Goal: Task Accomplishment & Management: Manage account settings

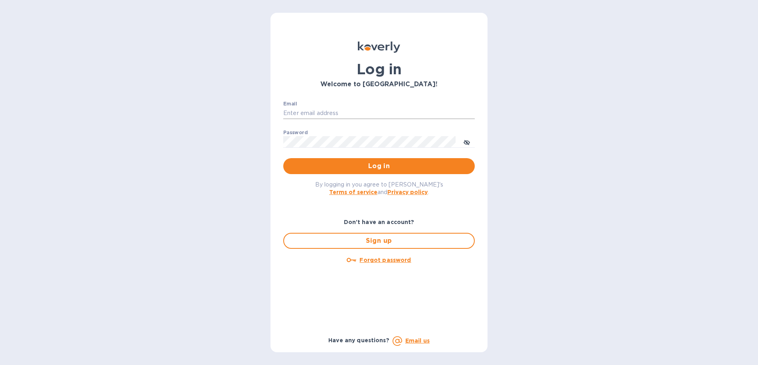
click at [346, 116] on input "Email" at bounding box center [379, 113] width 192 height 12
type input "[PERSON_NAME][EMAIL_ADDRESS][DOMAIN_NAME]"
click at [352, 169] on span "Log in" at bounding box center [379, 166] width 179 height 10
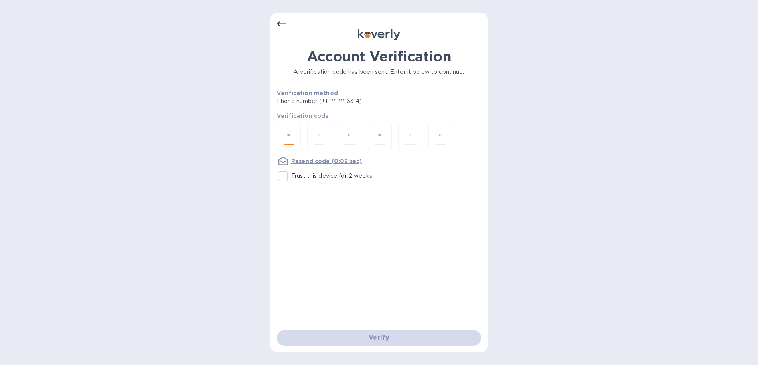
click at [285, 134] on input "number" at bounding box center [289, 137] width 10 height 15
type input "7"
type input "2"
type input "6"
type input "0"
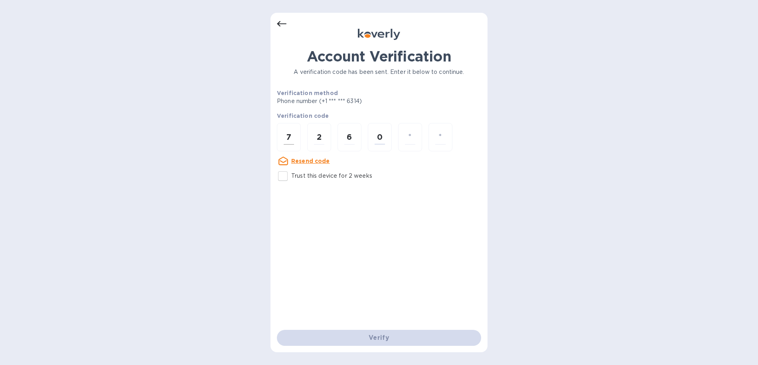
type input "5"
type input "9"
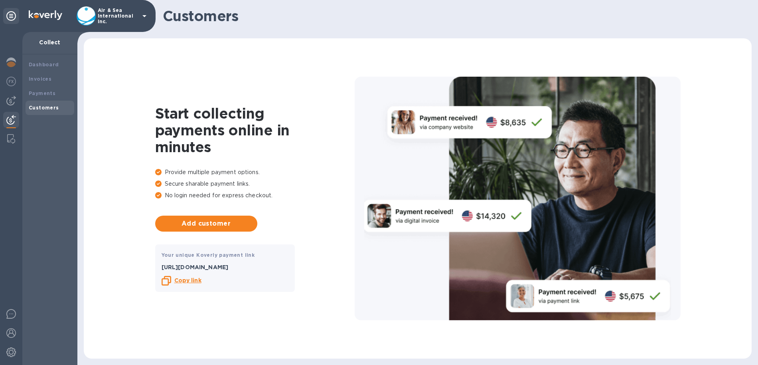
click at [143, 13] on icon at bounding box center [145, 16] width 10 height 10
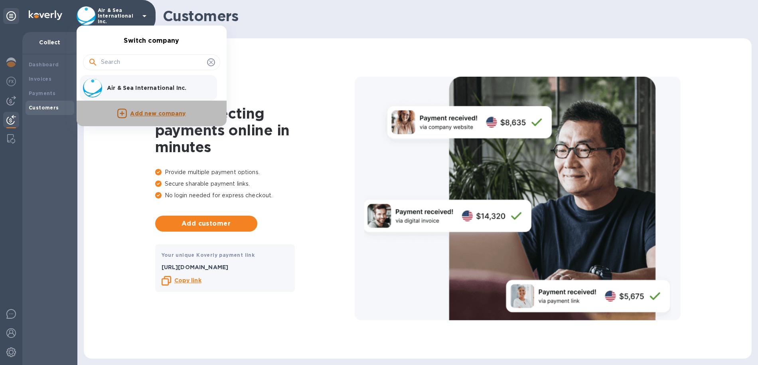
click at [147, 113] on p "Add new company" at bounding box center [157, 113] width 55 height 9
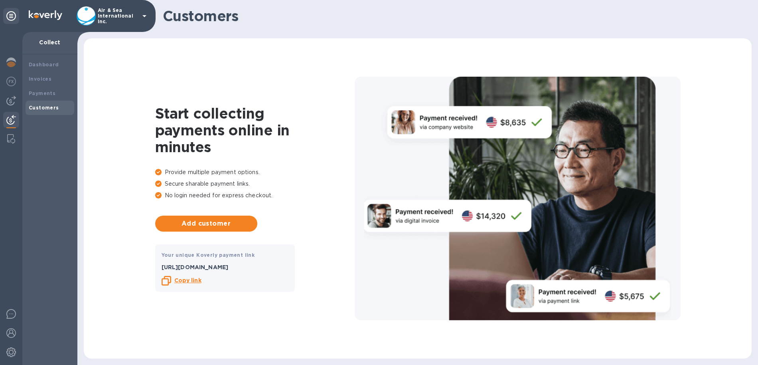
click at [119, 18] on p "Air & Sea International Inc." at bounding box center [118, 16] width 40 height 17
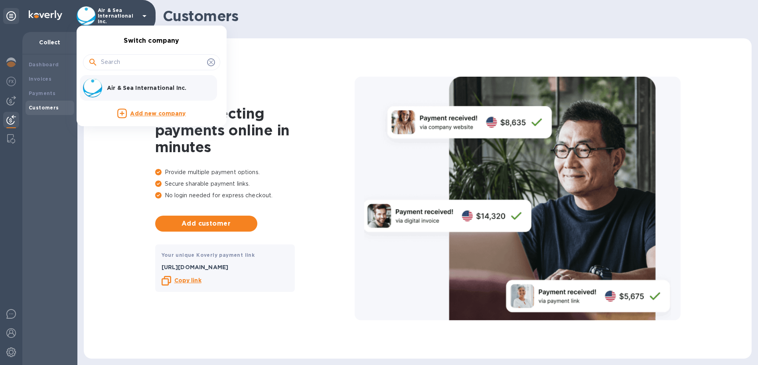
click at [59, 22] on div at bounding box center [379, 182] width 758 height 365
